Goal: Task Accomplishment & Management: Use online tool/utility

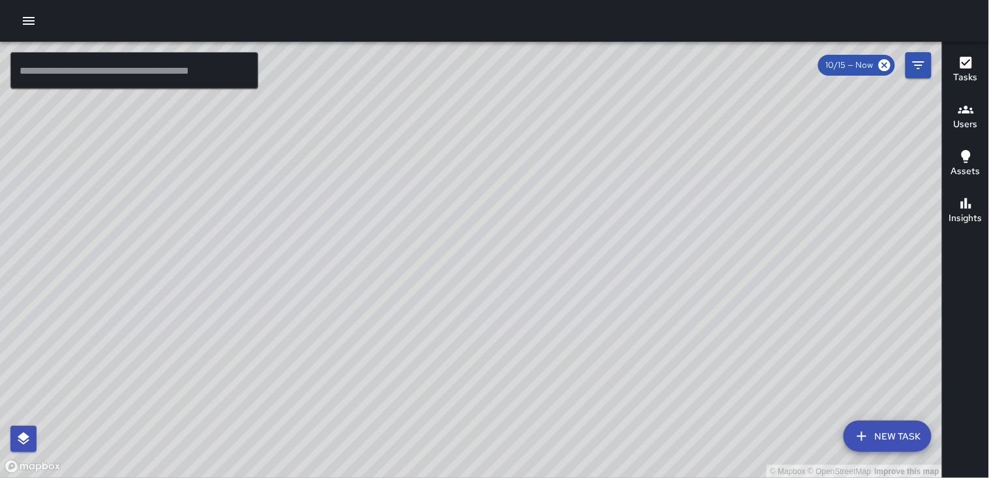
click at [33, 27] on icon "button" at bounding box center [29, 21] width 16 height 16
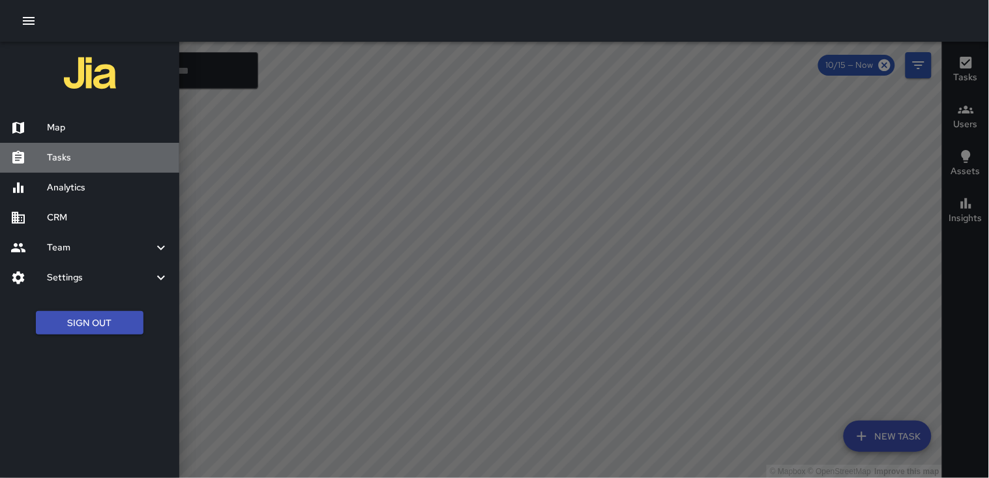
click at [74, 152] on h6 "Tasks" at bounding box center [108, 158] width 122 height 14
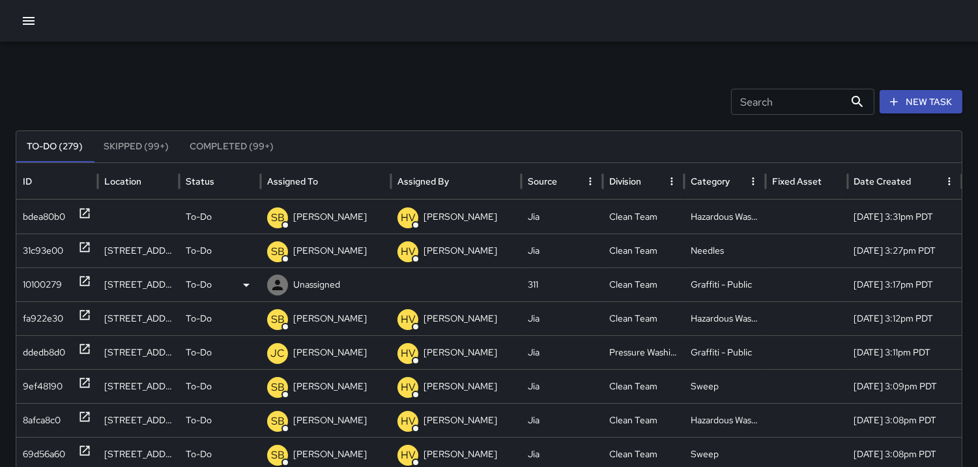
click at [35, 290] on div "10100279" at bounding box center [42, 284] width 39 height 33
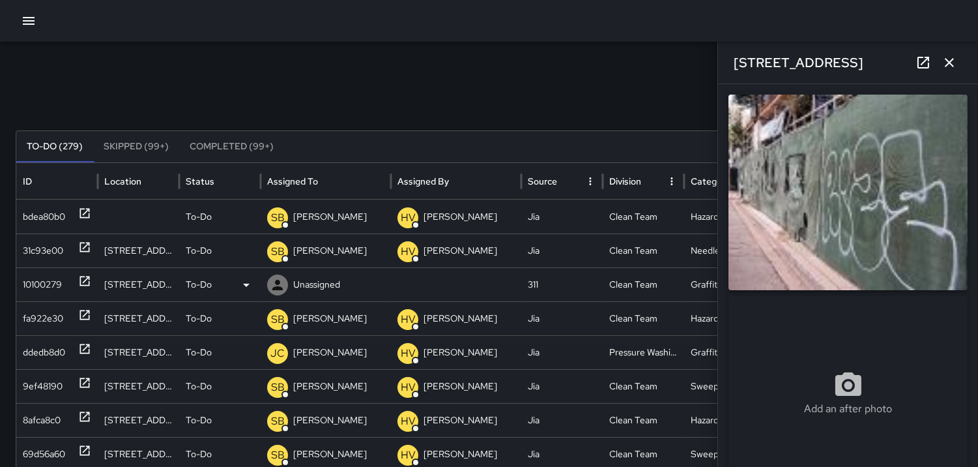
type input "**********"
click at [246, 285] on icon at bounding box center [246, 285] width 7 height 3
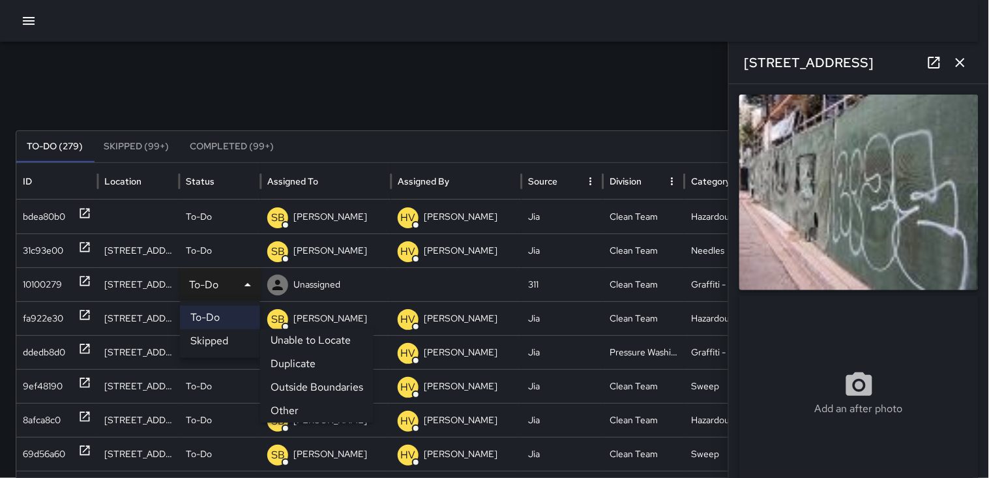
click at [322, 389] on li "Outside Boundaries" at bounding box center [316, 386] width 113 height 23
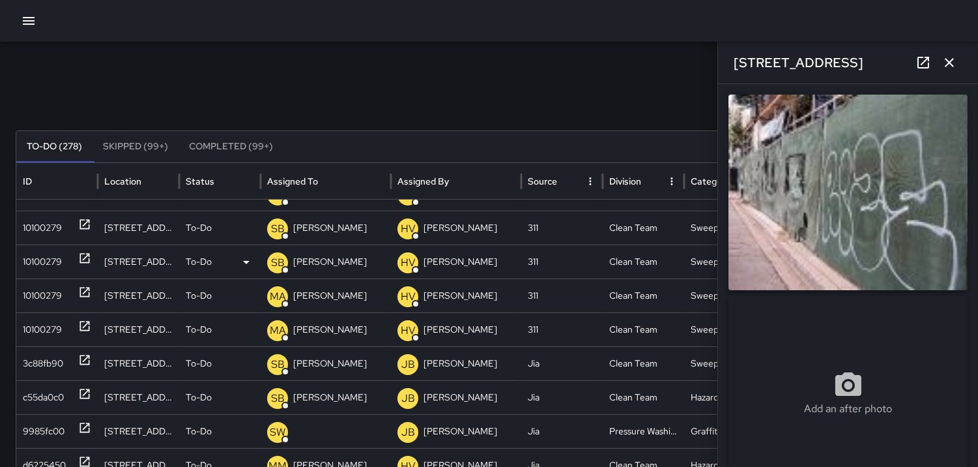
scroll to position [405, 0]
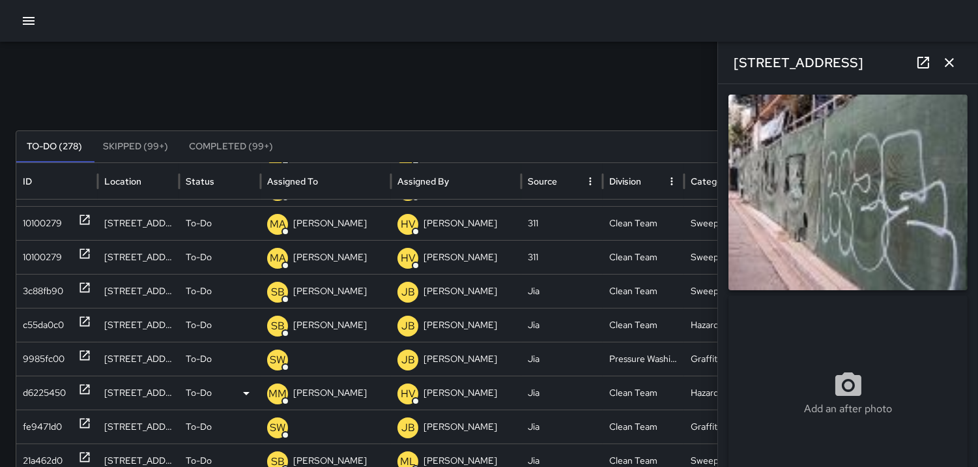
click at [269, 390] on p "MM" at bounding box center [278, 394] width 18 height 16
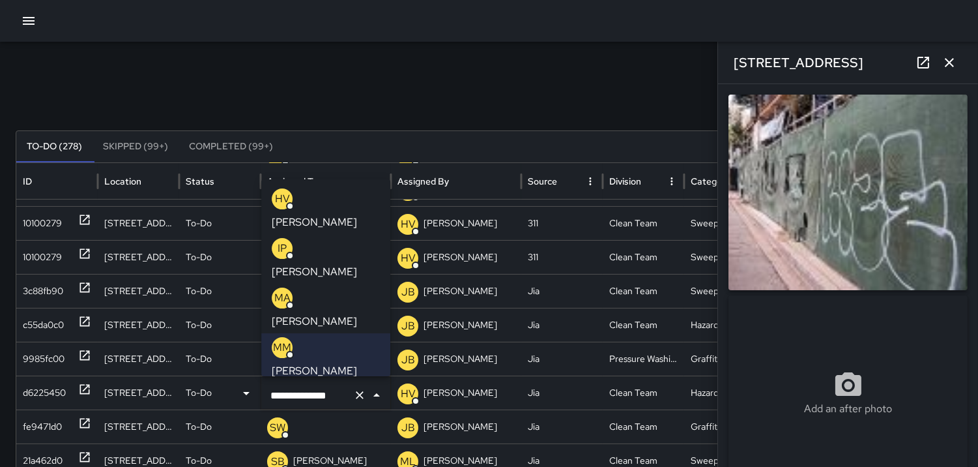
scroll to position [72, 0]
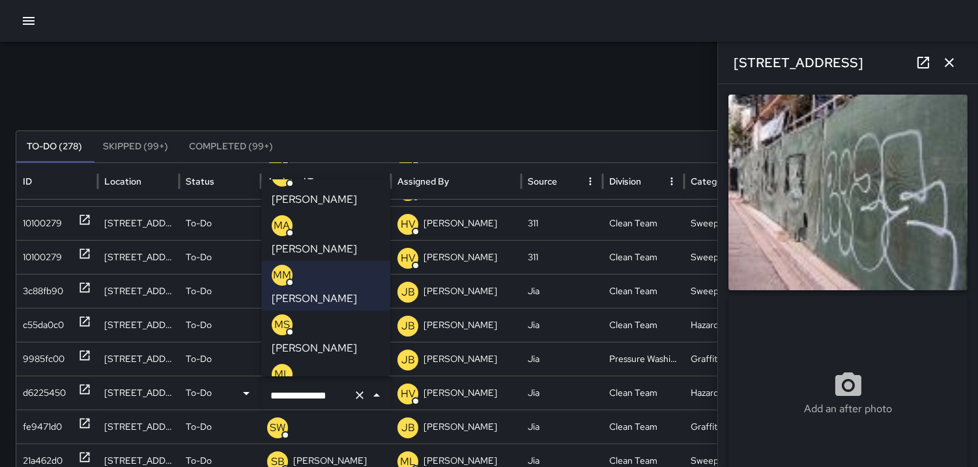
click at [281, 416] on p "OG" at bounding box center [282, 424] width 17 height 16
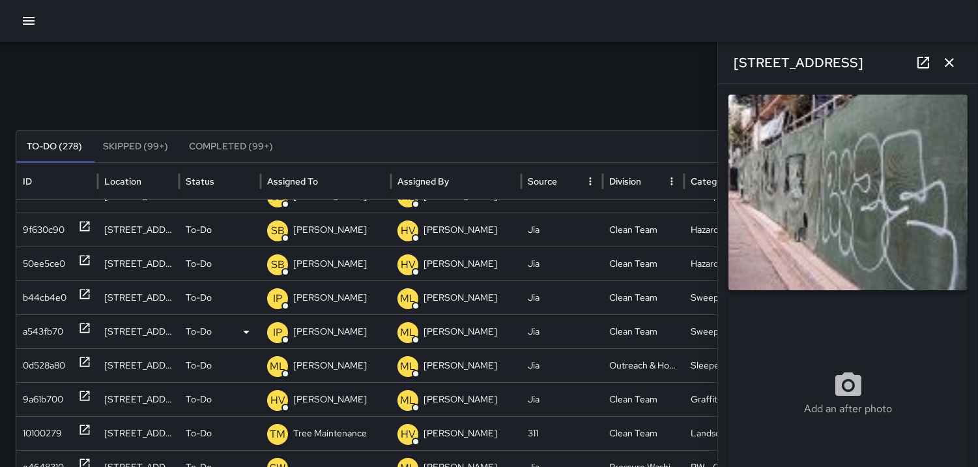
scroll to position [0, 0]
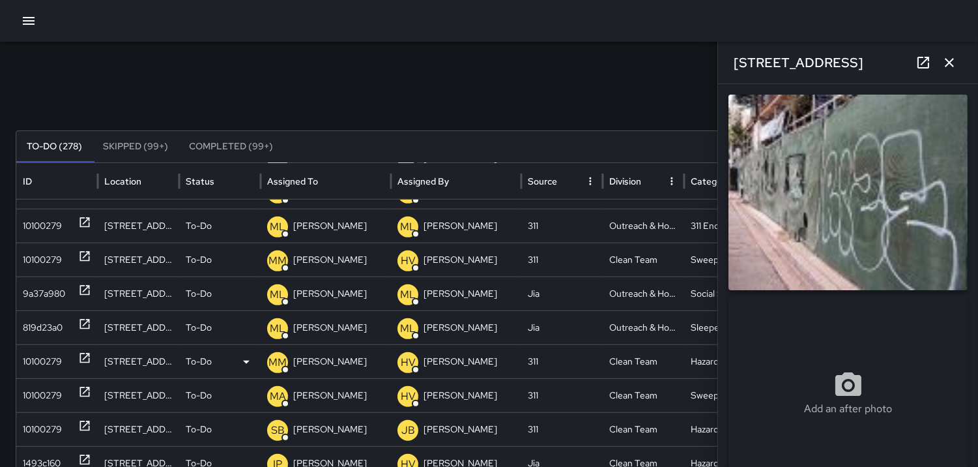
click at [277, 362] on p "MM" at bounding box center [278, 363] width 18 height 16
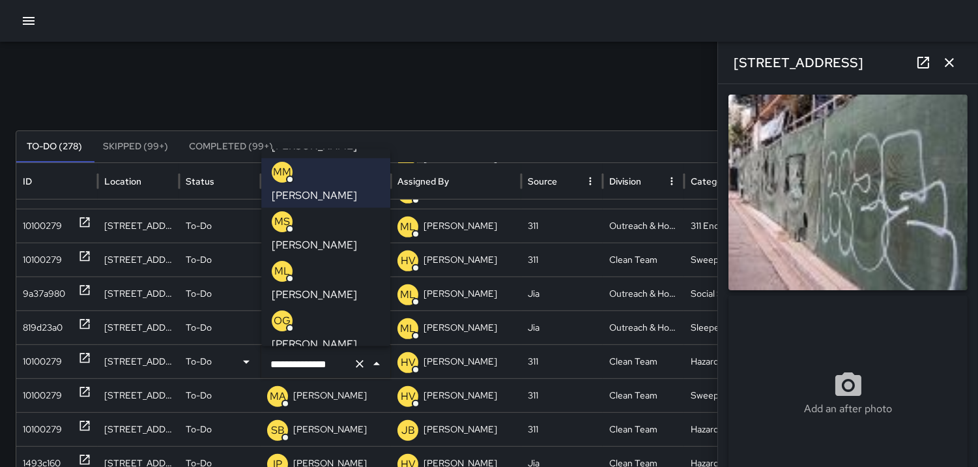
click at [283, 313] on p "OG" at bounding box center [282, 321] width 17 height 16
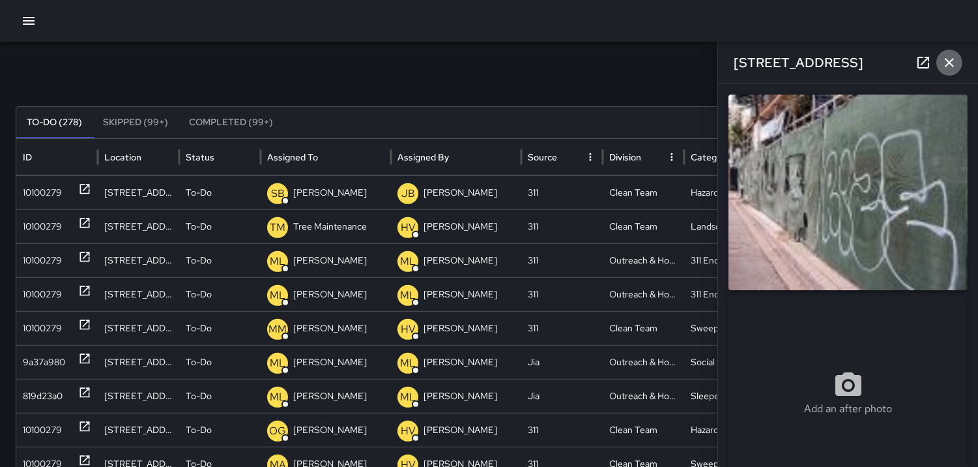
click at [948, 65] on icon "button" at bounding box center [949, 62] width 9 height 9
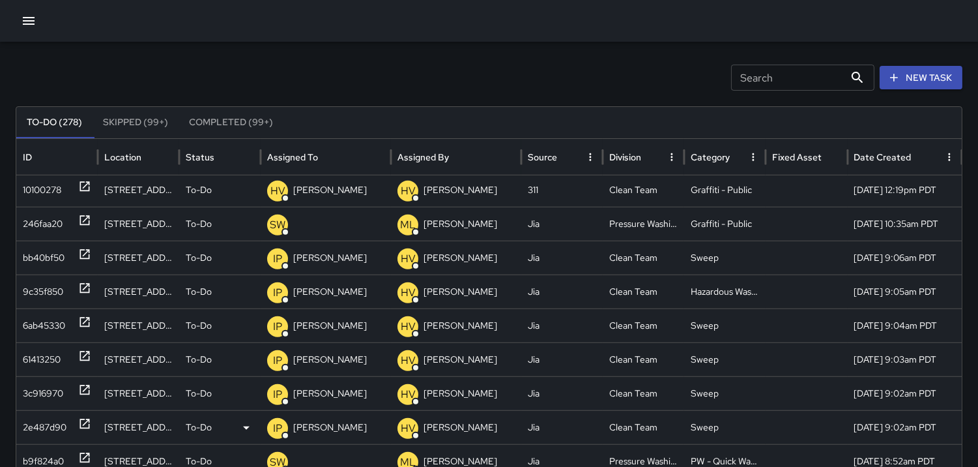
click at [42, 421] on div "2e487d90" at bounding box center [45, 427] width 44 height 33
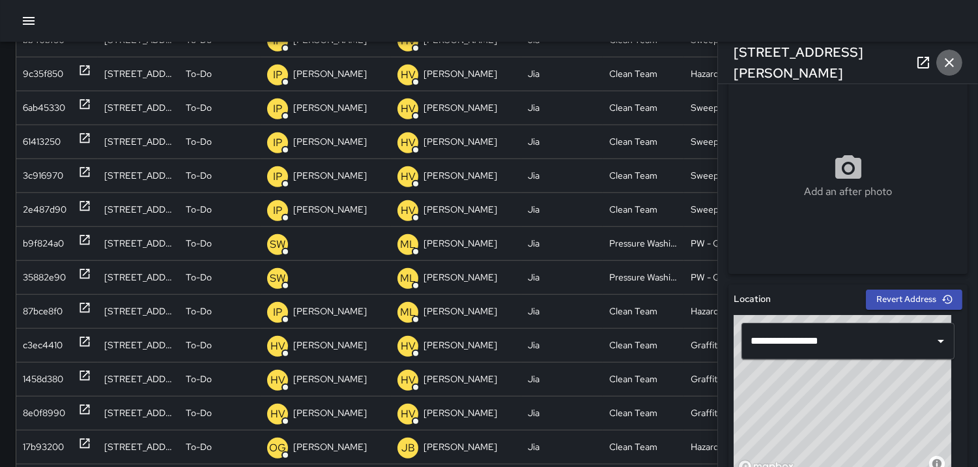
click at [950, 61] on icon "button" at bounding box center [949, 62] width 9 height 9
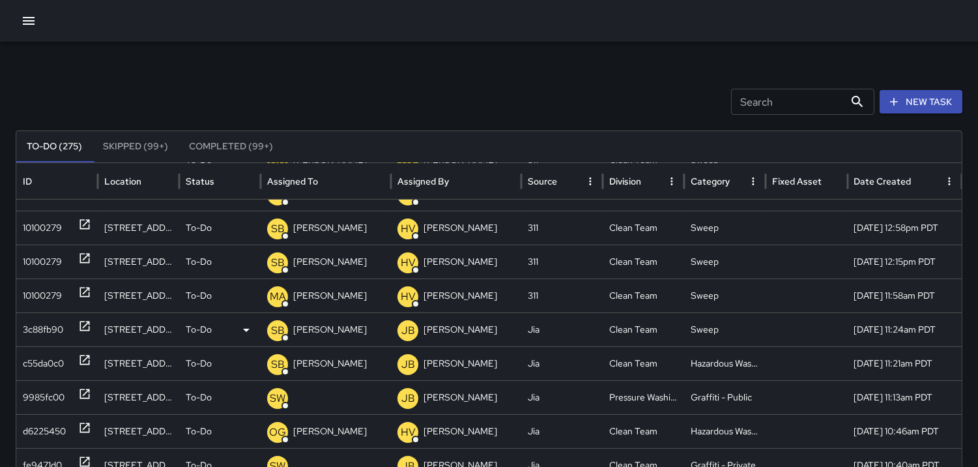
scroll to position [381, 0]
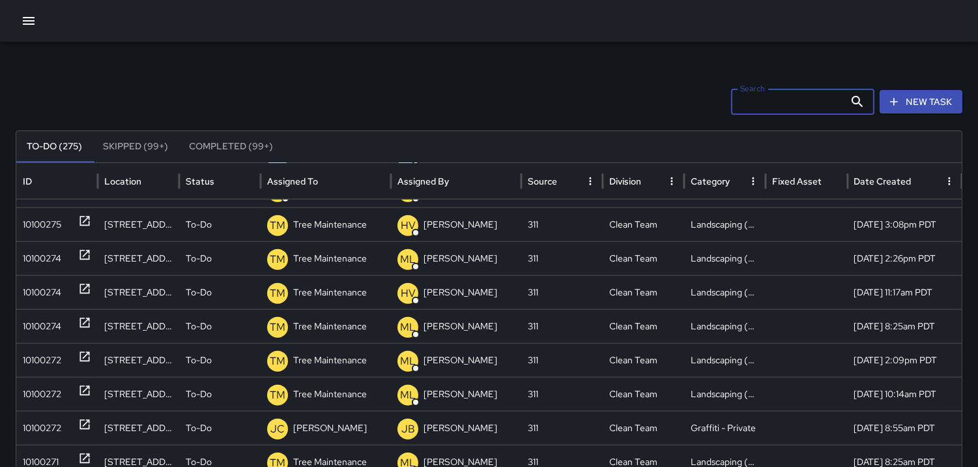
click at [756, 102] on input "Search" at bounding box center [787, 102] width 113 height 26
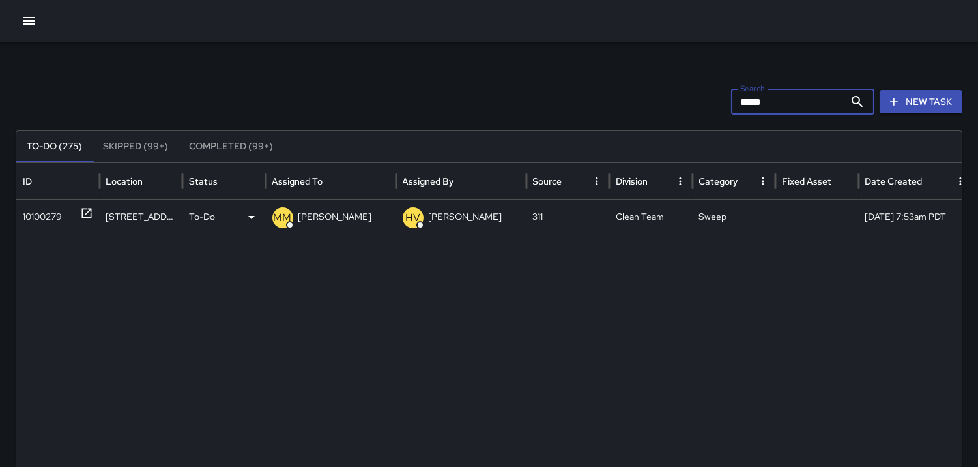
type input "*****"
click at [283, 215] on p "MM" at bounding box center [283, 218] width 18 height 16
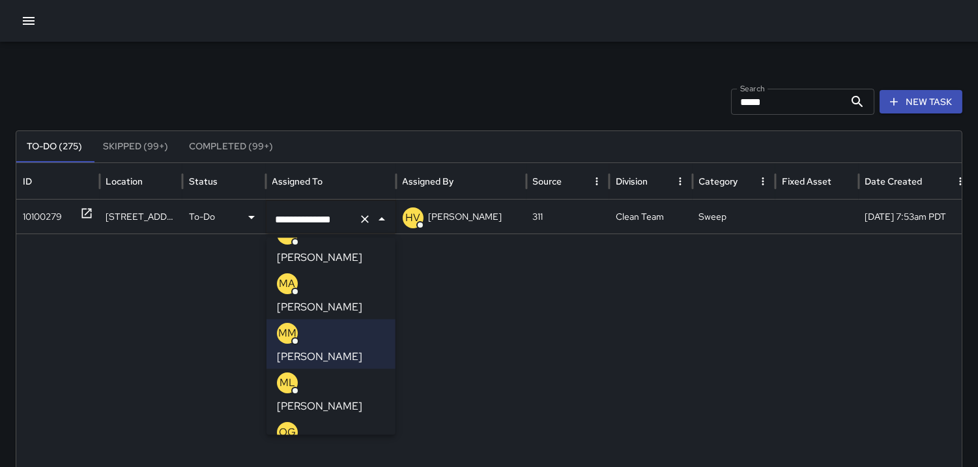
click at [284, 424] on p "OG" at bounding box center [287, 432] width 17 height 16
